Goal: Communication & Community: Answer question/provide support

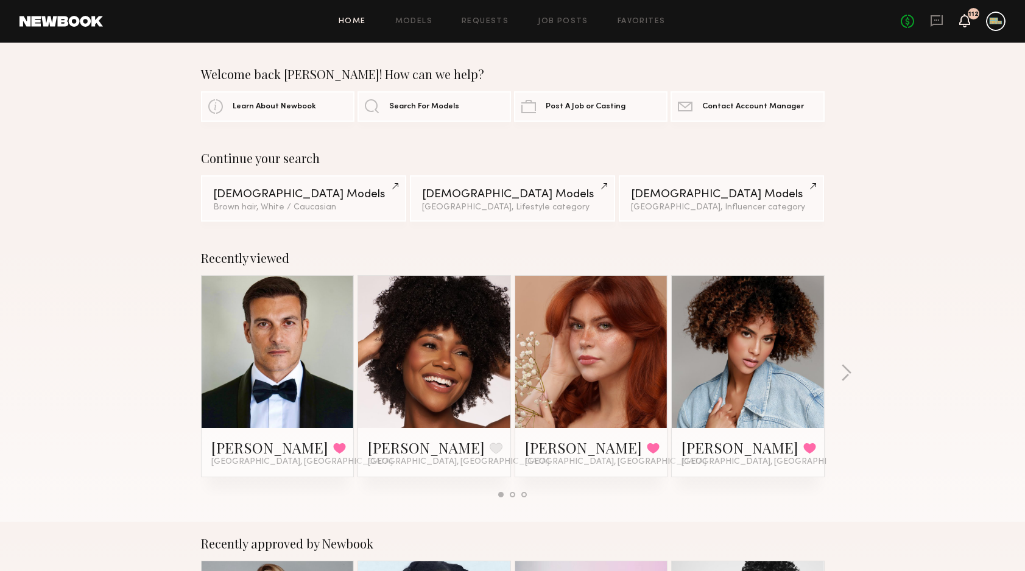
click at [964, 23] on icon at bounding box center [965, 20] width 10 height 9
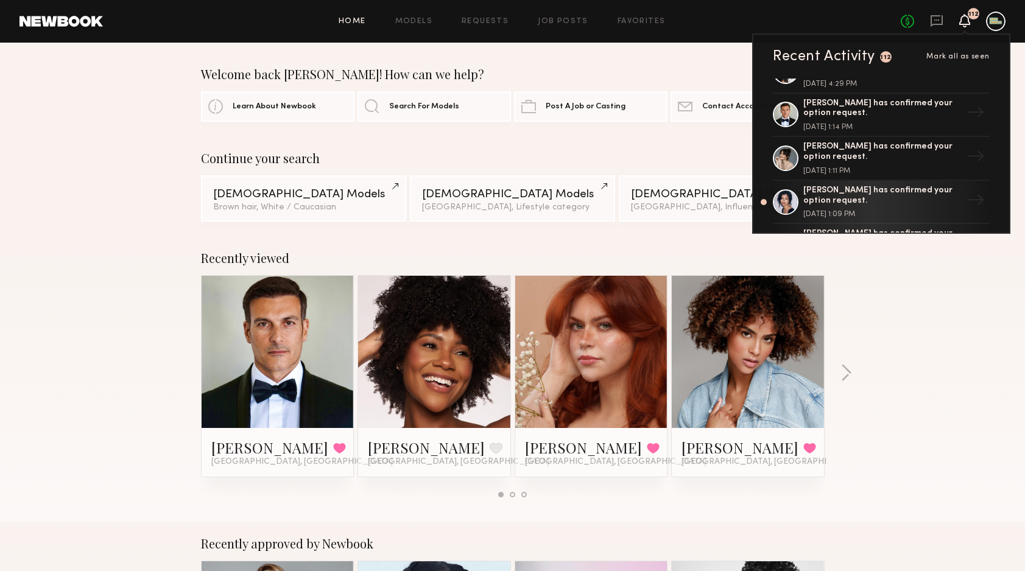
scroll to position [263, 0]
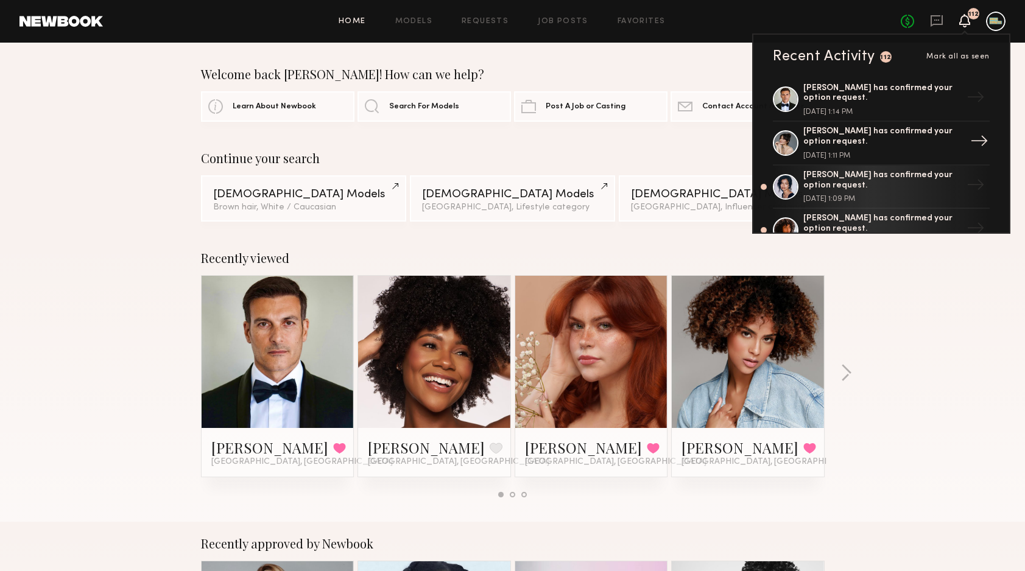
click at [831, 130] on div "[PERSON_NAME] has confirmed your option request." at bounding box center [882, 137] width 158 height 21
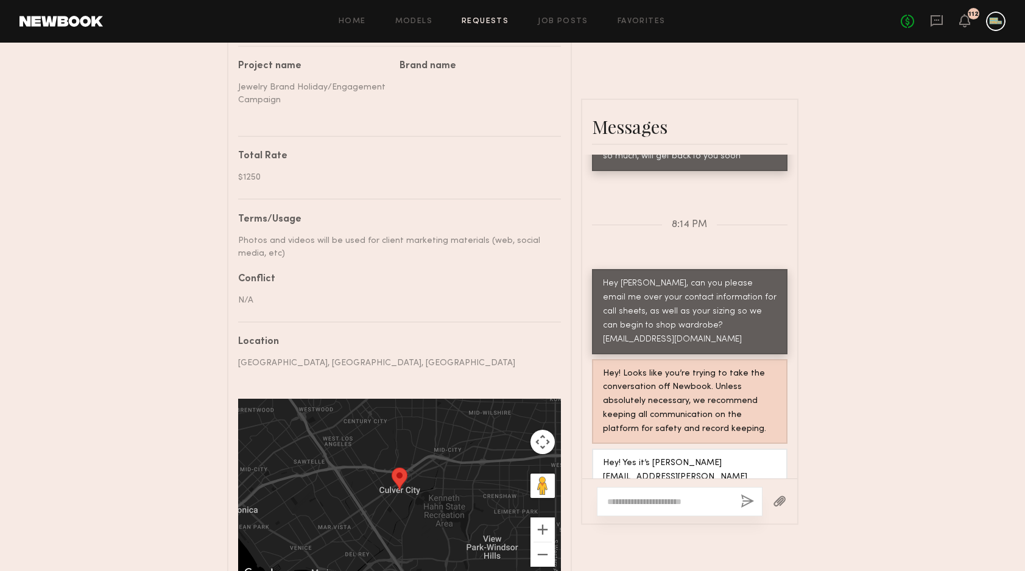
scroll to position [538, 0]
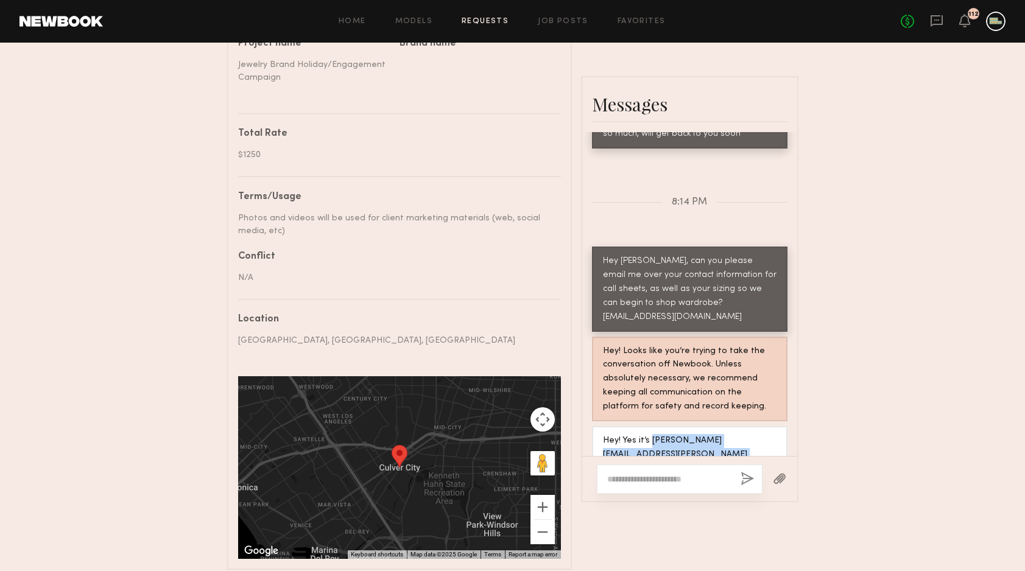
drag, startPoint x: 650, startPoint y: 337, endPoint x: 712, endPoint y: 362, distance: 67.5
click at [712, 434] on div "Hey! Yes it’s [PERSON_NAME][EMAIL_ADDRESS][PERSON_NAME][DOMAIN_NAME] and I’m a …" at bounding box center [690, 469] width 174 height 70
copy div "[PERSON_NAME][EMAIL_ADDRESS][PERSON_NAME][DOMAIN_NAME] and I’m a small/size 4/[…"
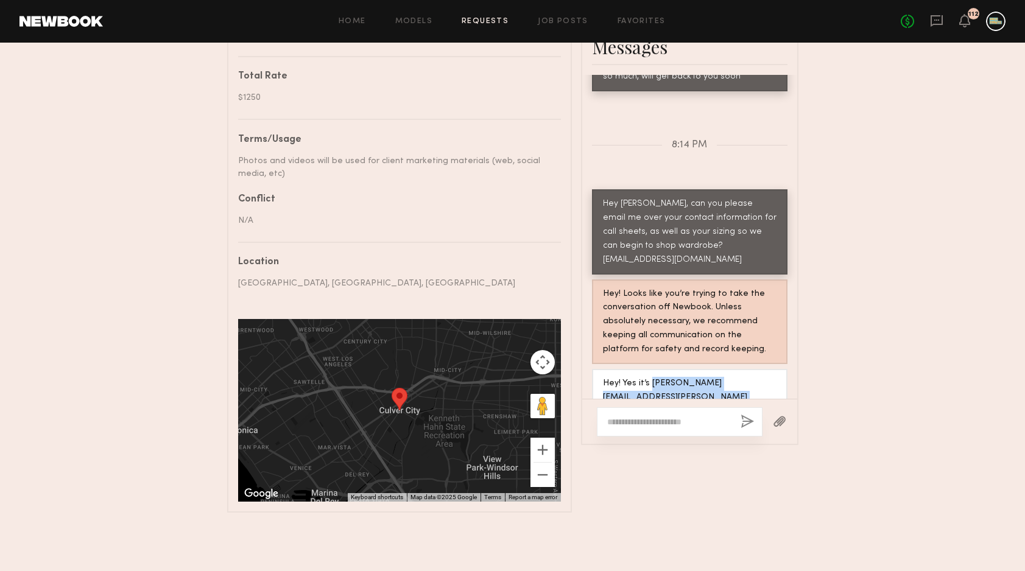
scroll to position [595, 0]
click at [722, 369] on div "Hey! Yes it’s [PERSON_NAME][EMAIL_ADDRESS][PERSON_NAME][DOMAIN_NAME] and I’m a …" at bounding box center [689, 411] width 195 height 85
click at [710, 377] on div "Hey! Yes it’s [PERSON_NAME][EMAIL_ADDRESS][PERSON_NAME][DOMAIN_NAME] and I’m a …" at bounding box center [690, 412] width 174 height 70
click at [709, 377] on div "Hey! Yes it’s [PERSON_NAME][EMAIL_ADDRESS][PERSON_NAME][DOMAIN_NAME] and I’m a …" at bounding box center [690, 412] width 174 height 70
click at [698, 377] on div "Hey! Yes it’s [PERSON_NAME][EMAIL_ADDRESS][PERSON_NAME][DOMAIN_NAME] and I’m a …" at bounding box center [690, 412] width 174 height 70
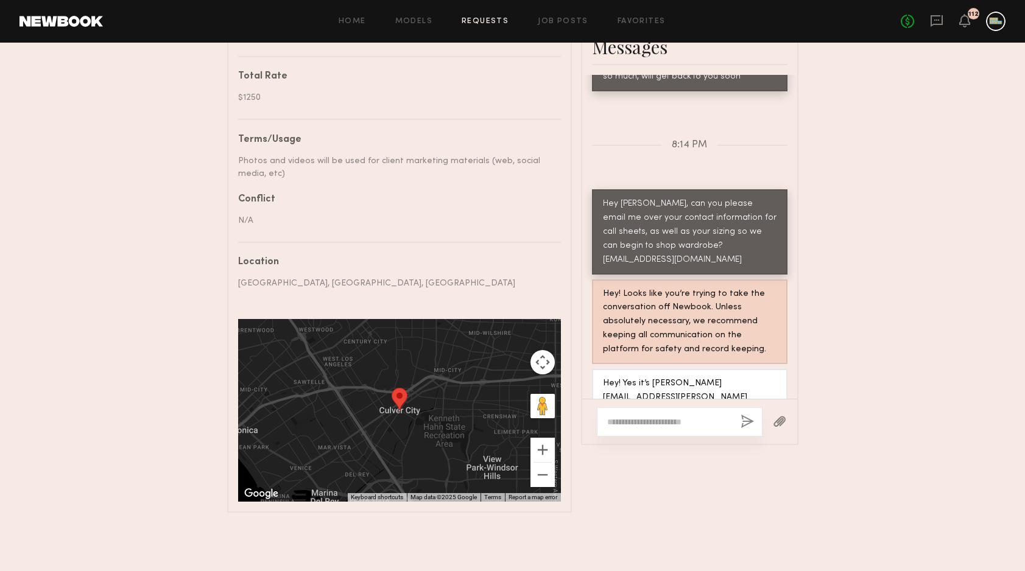
click at [689, 377] on div "Hey! Yes it’s [PERSON_NAME][EMAIL_ADDRESS][PERSON_NAME][DOMAIN_NAME] and I’m a …" at bounding box center [690, 412] width 174 height 70
click at [699, 377] on div "Hey! Yes it’s [PERSON_NAME][EMAIL_ADDRESS][PERSON_NAME][DOMAIN_NAME] and I’m a …" at bounding box center [690, 412] width 174 height 70
click at [675, 407] on div at bounding box center [680, 421] width 166 height 29
click at [657, 416] on textarea at bounding box center [669, 422] width 124 height 12
type textarea "**********"
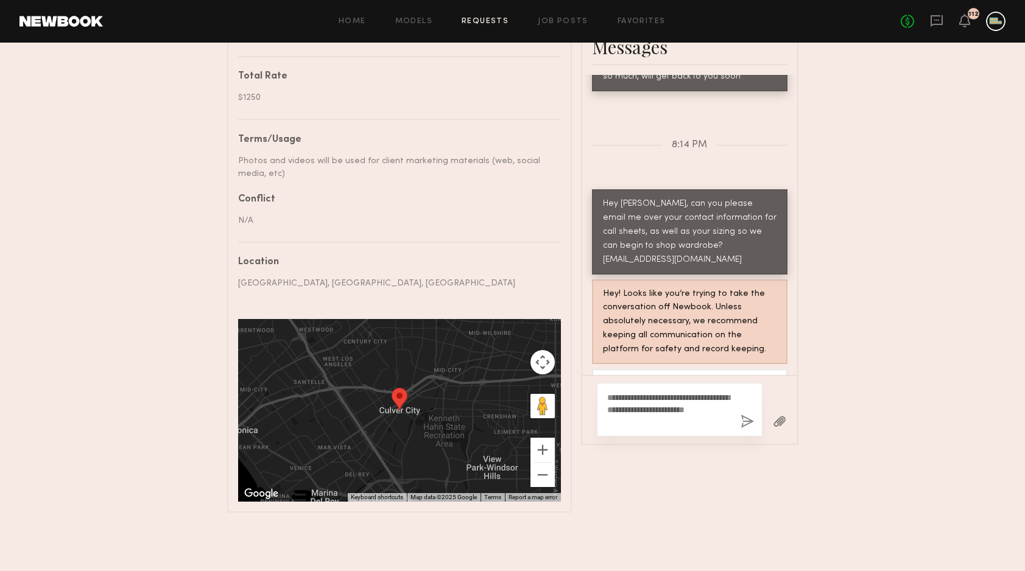
click at [743, 415] on button "button" at bounding box center [746, 422] width 13 height 15
